Goal: Task Accomplishment & Management: Manage account settings

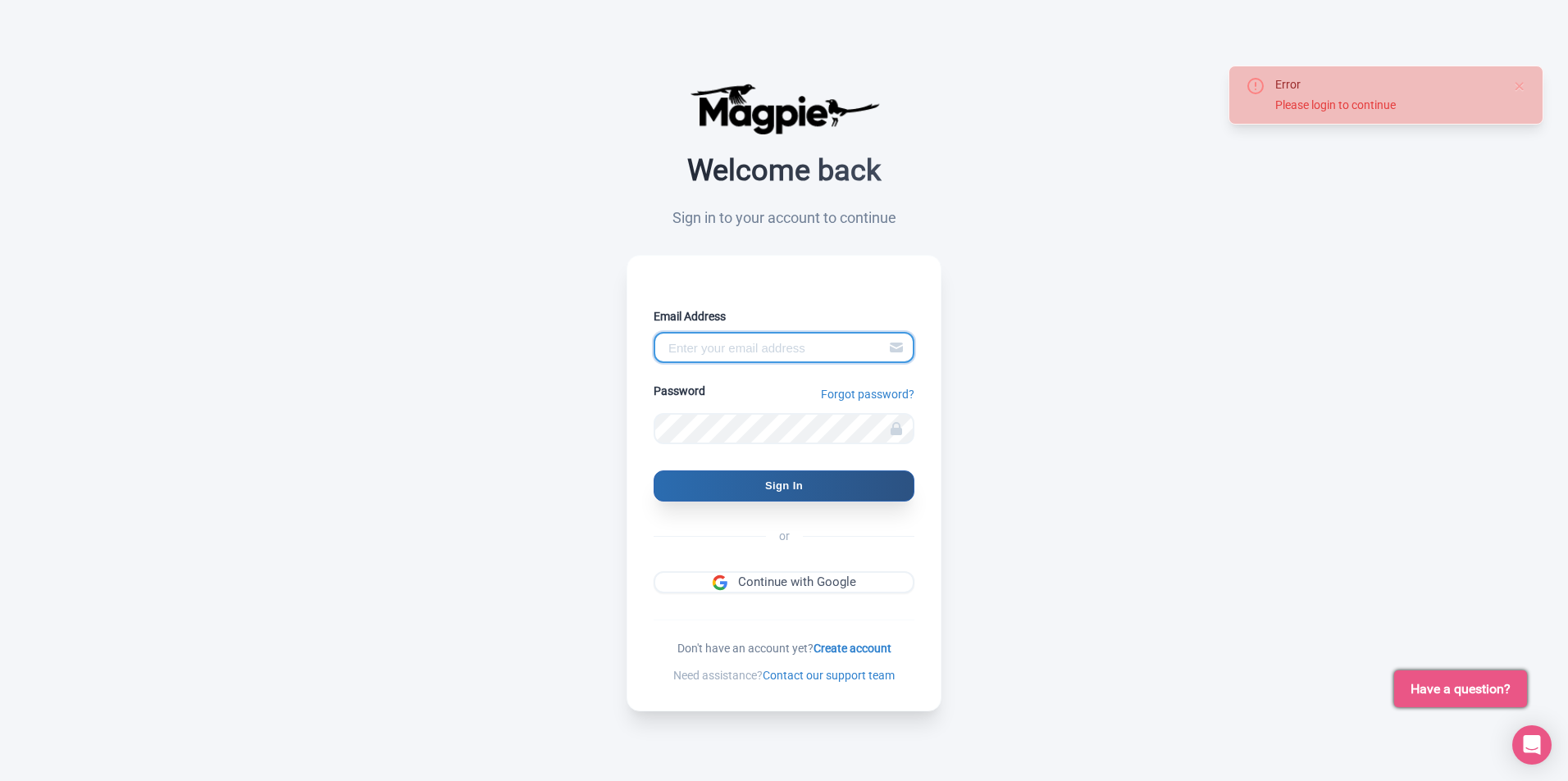
type input "[EMAIL_ADDRESS][DOMAIN_NAME]"
click at [738, 490] on input "Sign In" at bounding box center [784, 485] width 261 height 31
type input "Signing in..."
